Goal: Find specific page/section

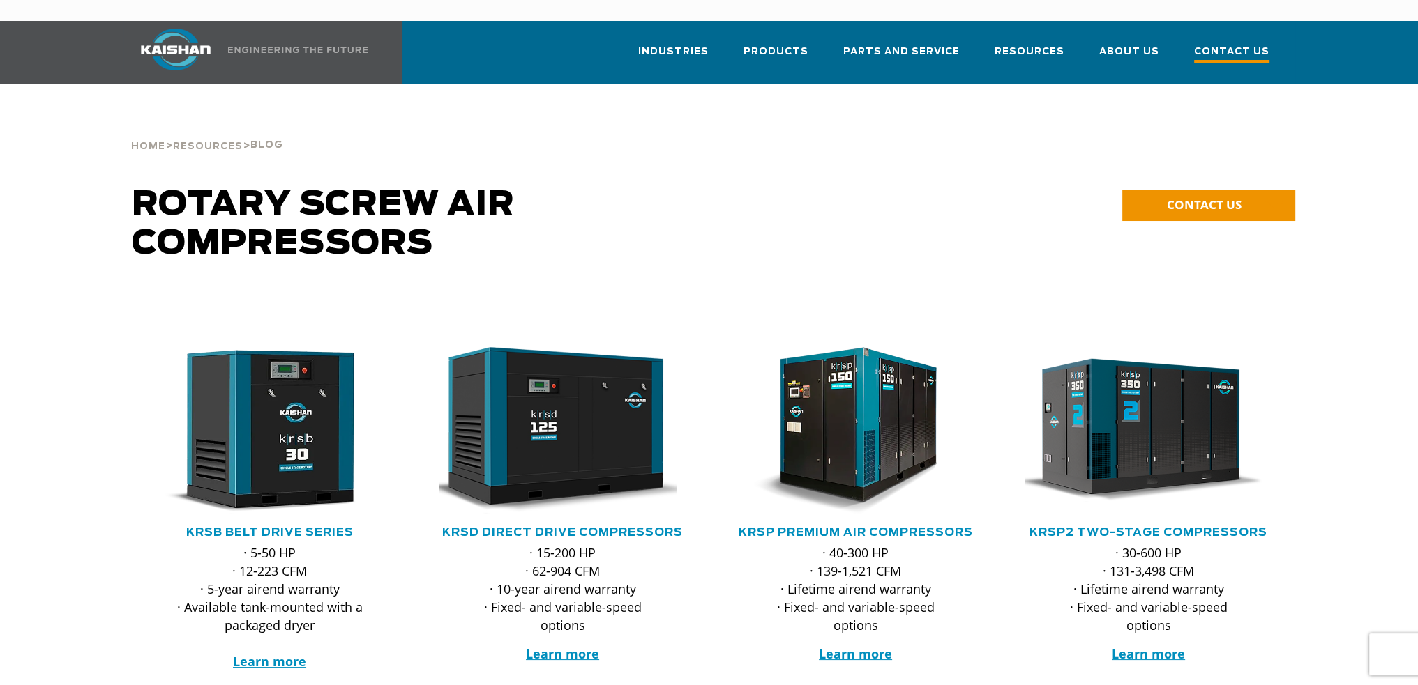
click at [1224, 44] on span "Contact Us" at bounding box center [1231, 53] width 75 height 19
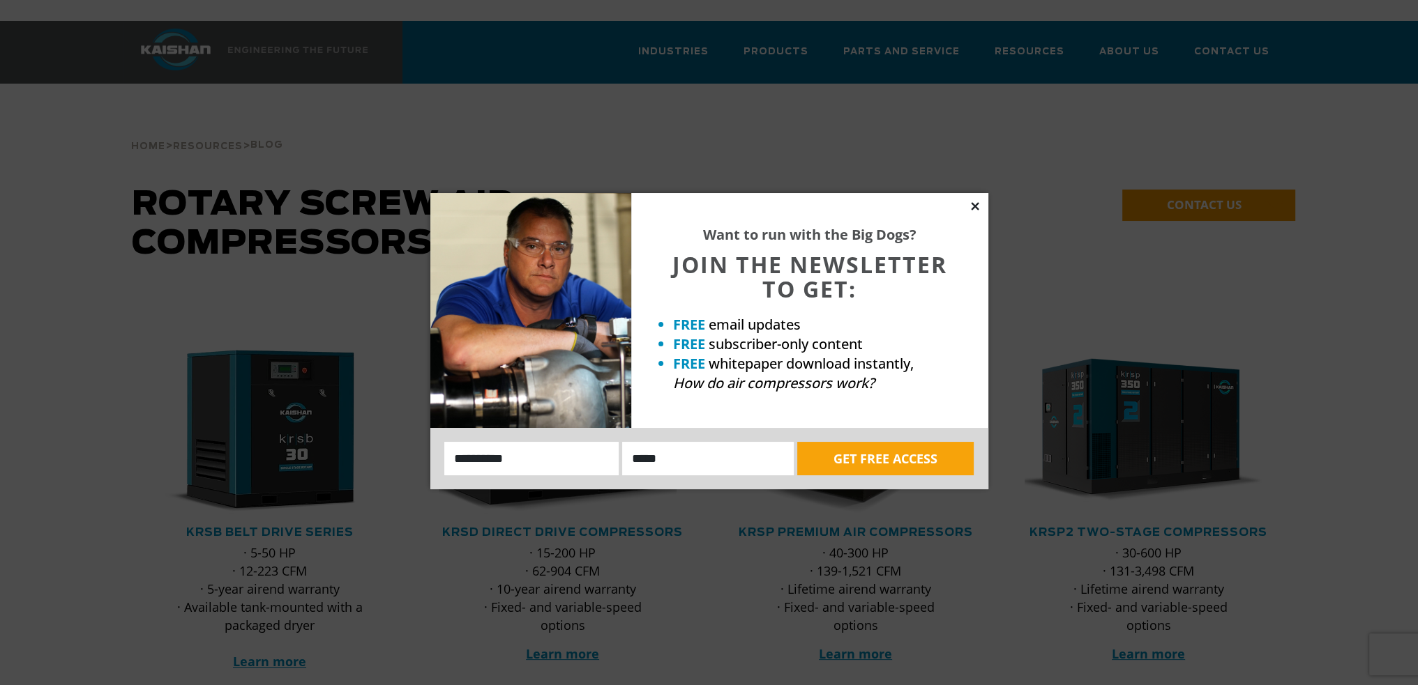
click at [975, 208] on icon at bounding box center [975, 206] width 13 height 13
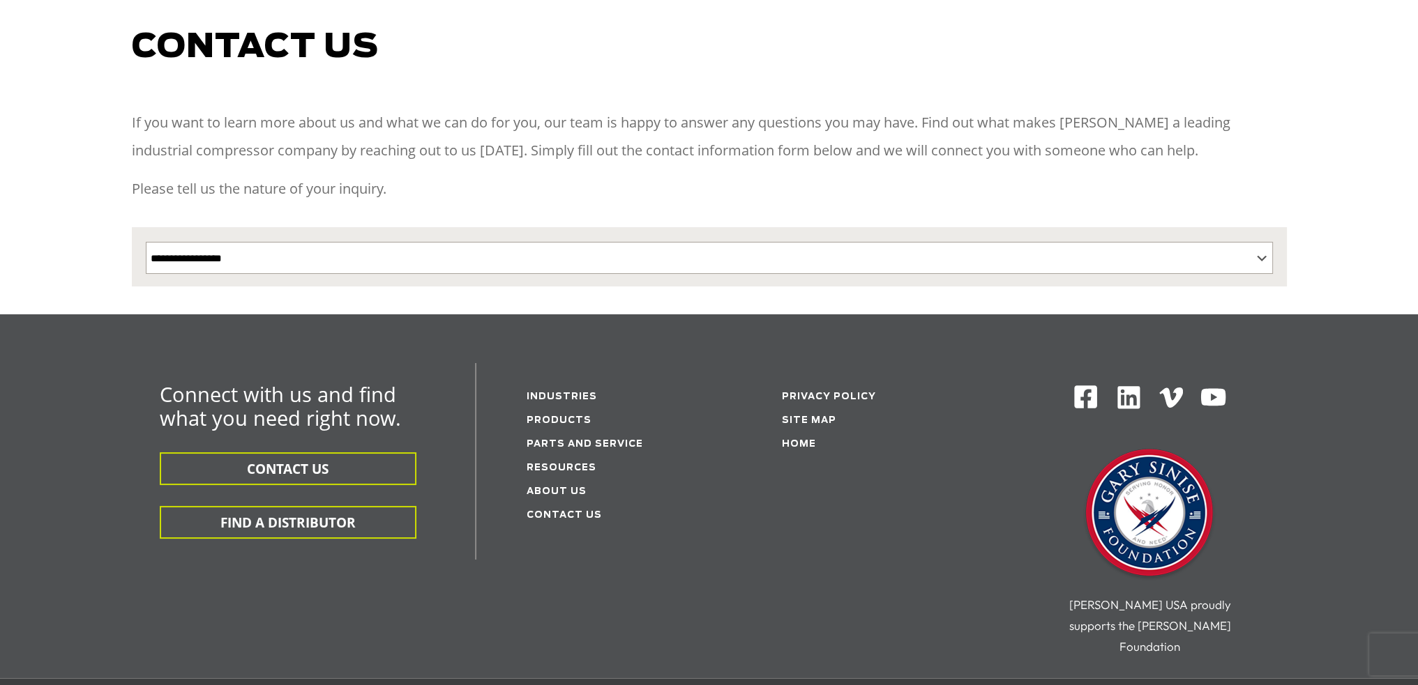
scroll to position [139, 0]
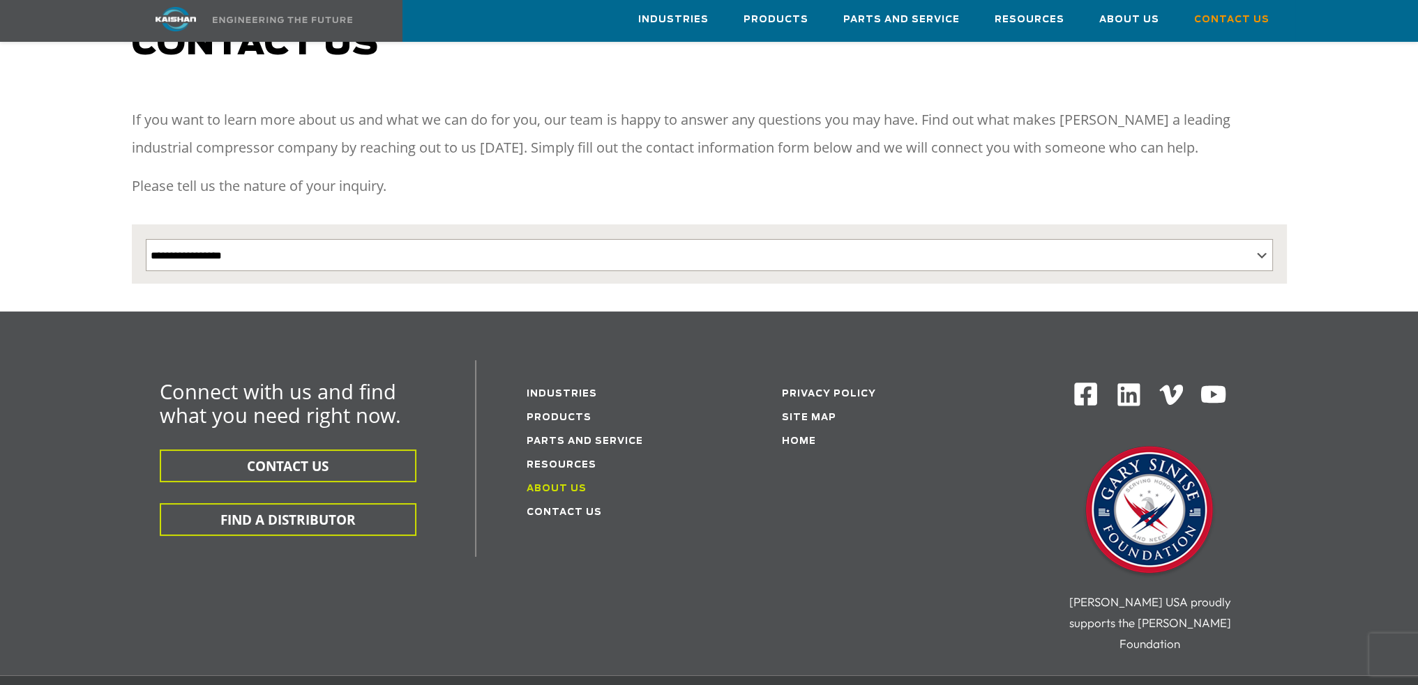
click at [554, 485] on link "About Us" at bounding box center [556, 489] width 60 height 9
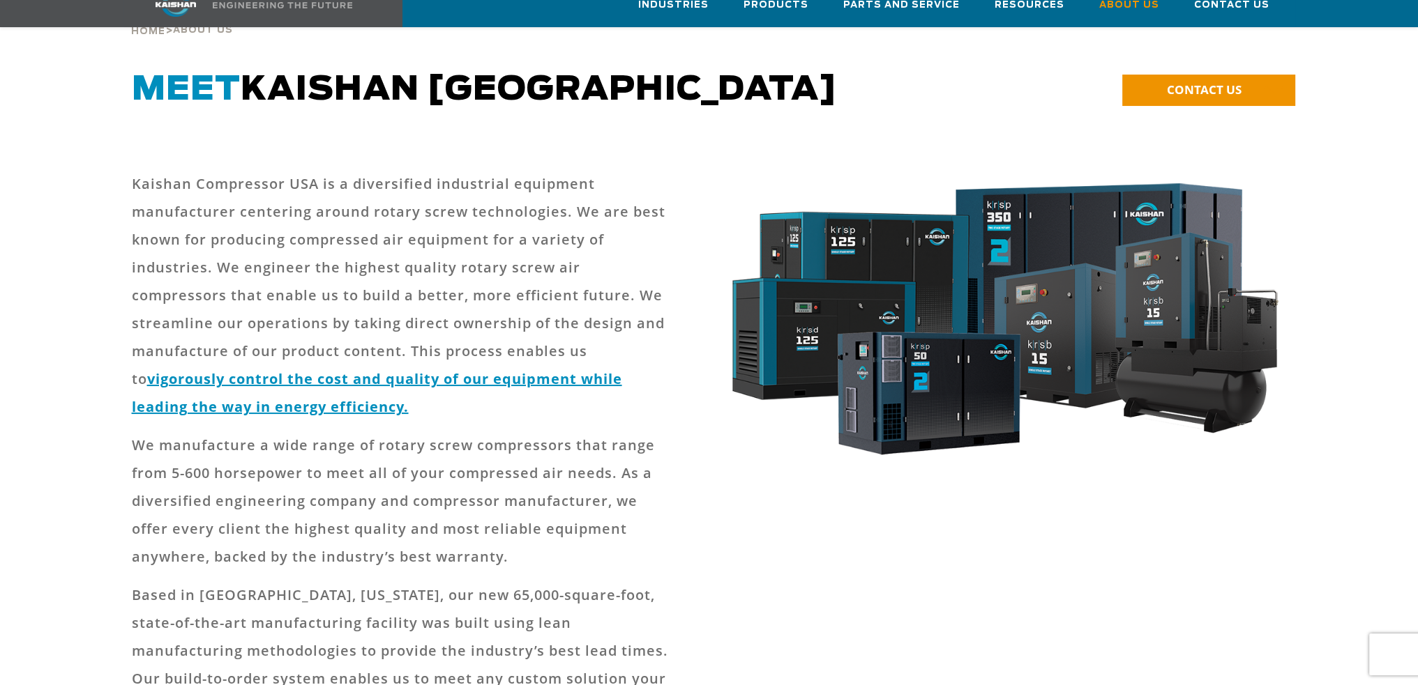
scroll to position [279, 0]
